Goal: Task Accomplishment & Management: Use online tool/utility

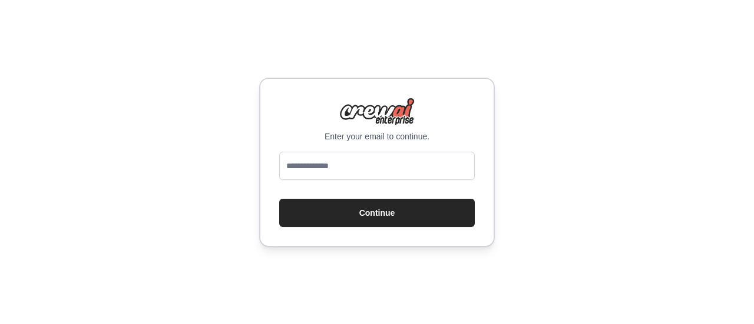
drag, startPoint x: 0, startPoint y: 0, endPoint x: 353, endPoint y: 162, distance: 388.0
click at [353, 162] on input "email" at bounding box center [376, 166] width 195 height 28
type input "**********"
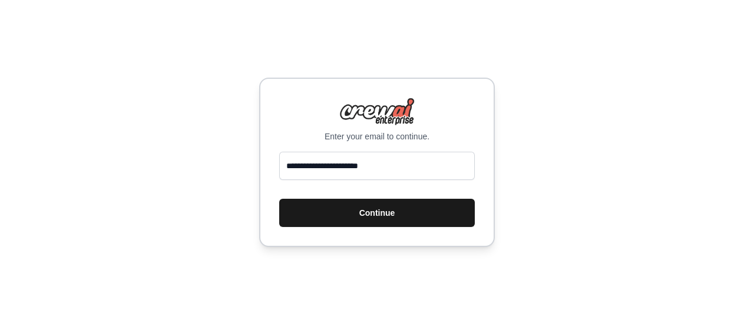
click at [377, 211] on button "Continue" at bounding box center [376, 213] width 195 height 28
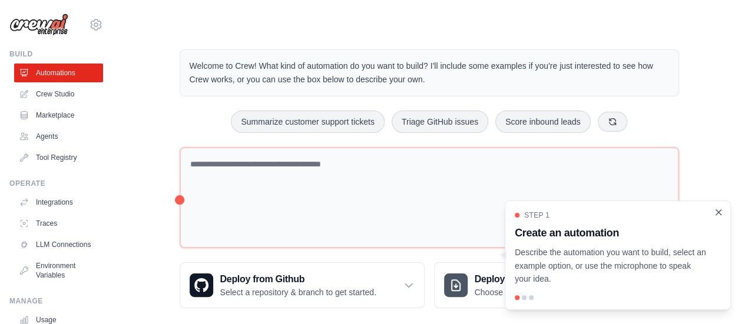
click at [720, 217] on icon "Close walkthrough" at bounding box center [718, 212] width 11 height 11
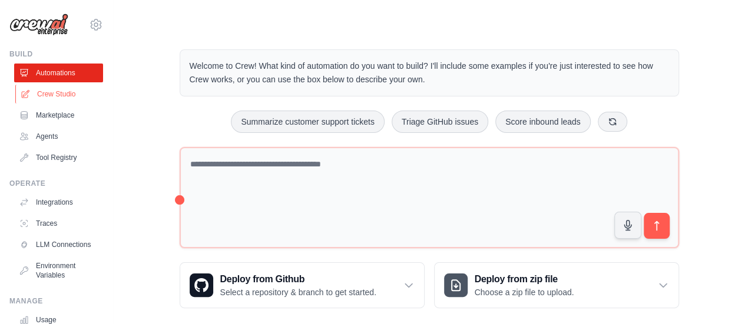
click at [54, 92] on link "Crew Studio" at bounding box center [59, 94] width 89 height 19
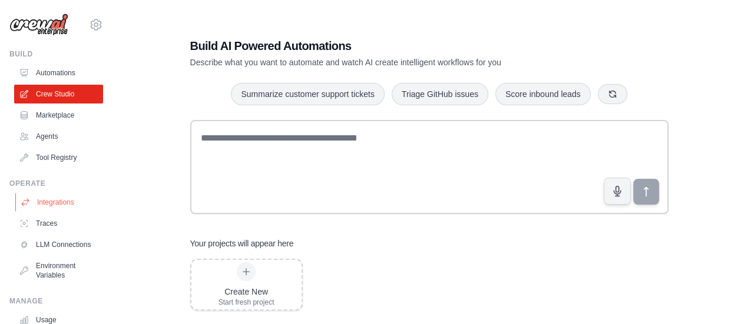
click at [63, 200] on link "Integrations" at bounding box center [59, 202] width 89 height 19
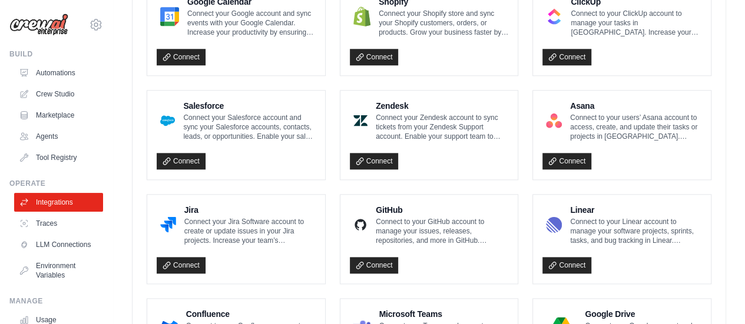
scroll to position [778, 0]
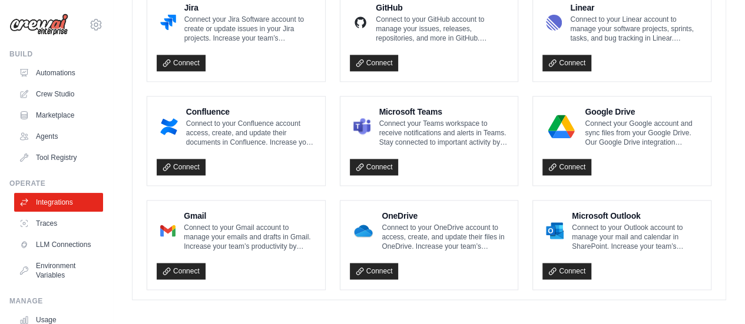
click at [257, 233] on p "Connect to your Gmail account to manage your emails and drafts in Gmail. Increa…" at bounding box center [250, 237] width 132 height 28
click at [178, 264] on link "Connect" at bounding box center [181, 271] width 49 height 16
